Goal: Use online tool/utility: Utilize a website feature to perform a specific function

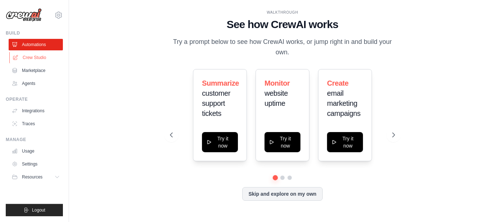
click at [43, 56] on link "Crew Studio" at bounding box center [36, 57] width 54 height 11
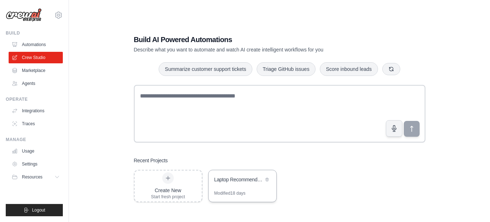
click at [236, 182] on div "Laptop Recommendation Engine" at bounding box center [238, 179] width 49 height 7
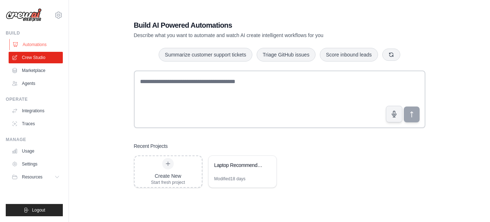
click at [36, 44] on link "Automations" at bounding box center [36, 44] width 54 height 11
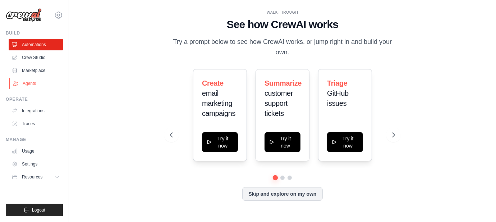
click at [24, 85] on link "Agents" at bounding box center [36, 83] width 54 height 11
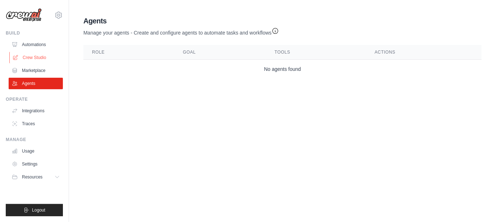
click at [27, 57] on link "Crew Studio" at bounding box center [36, 57] width 54 height 11
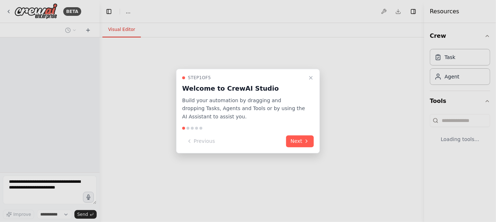
select select "****"
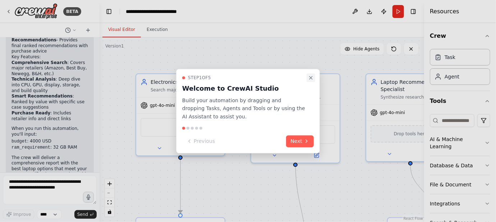
click at [309, 78] on icon "Close walkthrough" at bounding box center [311, 78] width 6 height 6
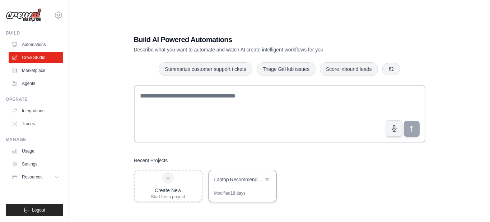
click at [242, 184] on div "Laptop Recommendation Engine" at bounding box center [243, 180] width 68 height 20
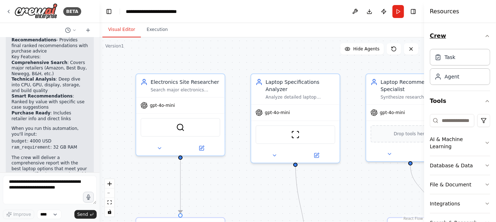
scroll to position [752, 0]
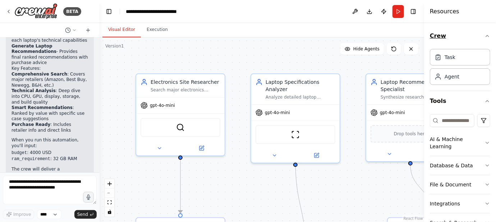
click at [484, 35] on icon "button" at bounding box center [487, 36] width 6 height 6
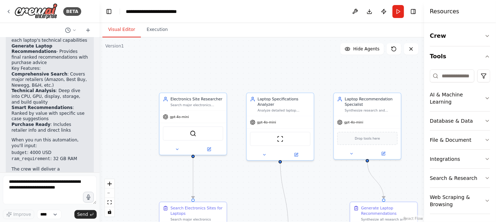
drag, startPoint x: 336, startPoint y: 71, endPoint x: 306, endPoint y: 64, distance: 30.3
click at [306, 64] on div ".deletable-edge-delete-btn { width: 20px; height: 20px; border: 0px solid #ffff…" at bounding box center [261, 129] width 324 height 184
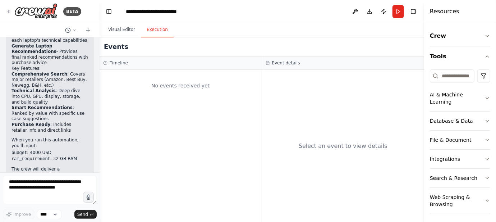
click at [156, 30] on button "Execution" at bounding box center [157, 29] width 33 height 15
click at [121, 32] on button "Visual Editor" at bounding box center [121, 29] width 38 height 15
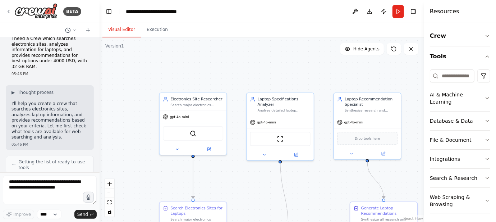
scroll to position [0, 0]
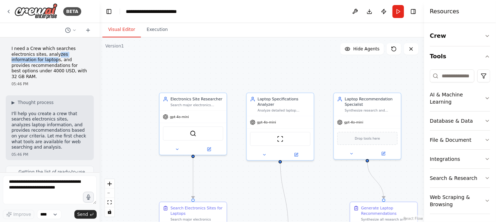
click at [52, 57] on p "I need a Crew which searches electronics sites, analyzes information for laptop…" at bounding box center [49, 63] width 77 height 34
click at [54, 60] on p "I need a Crew which searches electronics sites, analyzes information for laptop…" at bounding box center [49, 63] width 77 height 34
click at [54, 213] on select "****" at bounding box center [49, 213] width 24 height 9
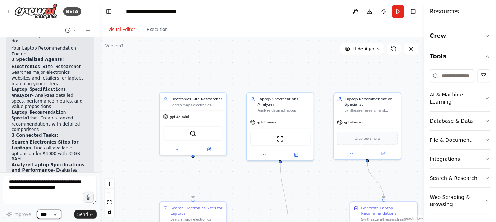
scroll to position [608, 0]
